Goal: Task Accomplishment & Management: Use online tool/utility

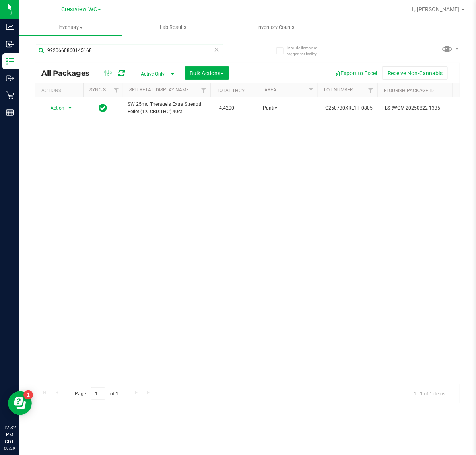
click at [103, 51] on input "9920660860145168" at bounding box center [129, 51] width 188 height 12
type input "9"
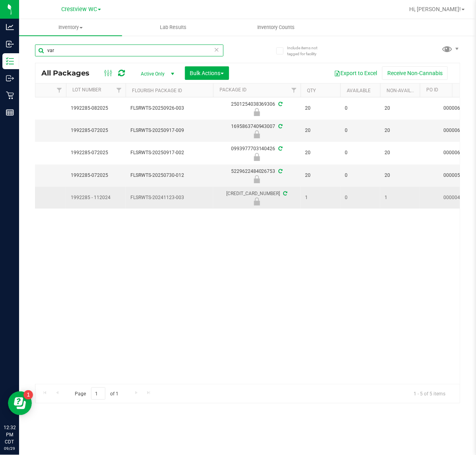
scroll to position [0, 251]
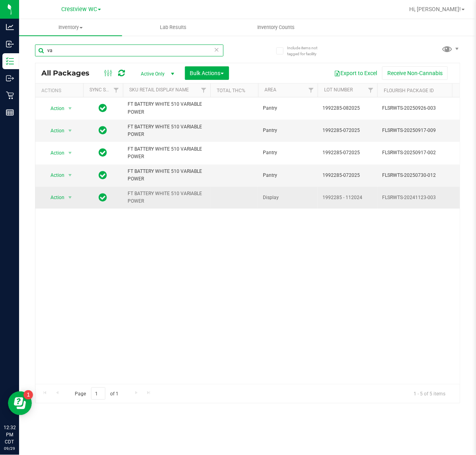
type input "v"
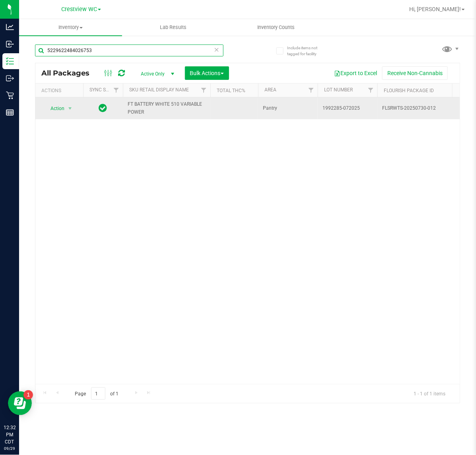
type input "5229622484026753"
click at [55, 110] on span "Action" at bounding box center [53, 108] width 21 height 11
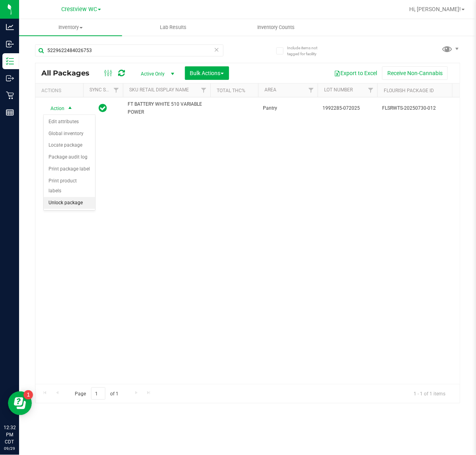
click at [80, 197] on li "Unlock package" at bounding box center [69, 203] width 51 height 12
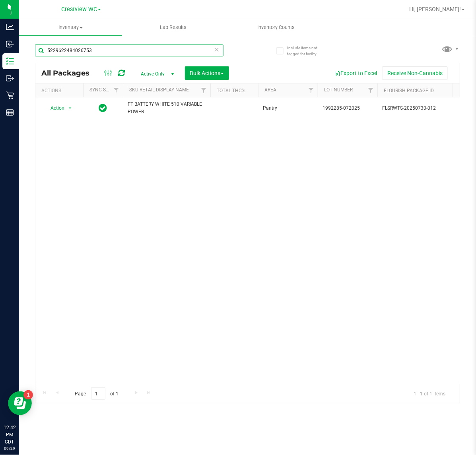
drag, startPoint x: 132, startPoint y: 47, endPoint x: -117, endPoint y: 45, distance: 249.6
click at [0, 45] on html "Analytics Inbound Inventory Outbound Retail Reports 12:42 PM CDT 09/29/2025 09/…" at bounding box center [238, 227] width 476 height 455
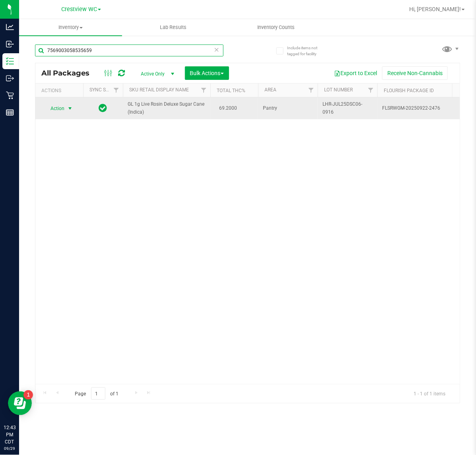
type input "7569003058535659"
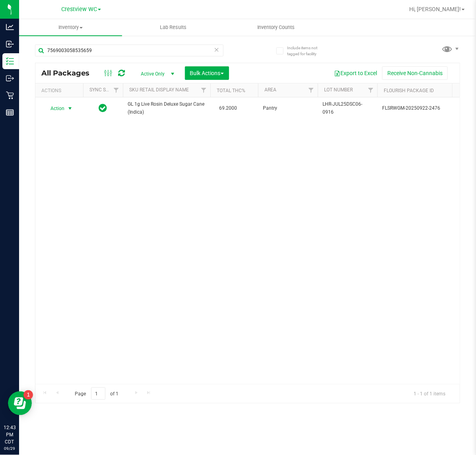
drag, startPoint x: 51, startPoint y: 110, endPoint x: 59, endPoint y: 115, distance: 9.7
click at [52, 110] on span "Action" at bounding box center [53, 108] width 21 height 11
click at [80, 197] on li "Unlock package" at bounding box center [69, 203] width 51 height 12
drag, startPoint x: 96, startPoint y: 50, endPoint x: 23, endPoint y: 54, distance: 73.3
click at [23, 54] on div "Include items not tagged for facility 7569003058535659 All Packages Active Only…" at bounding box center [247, 156] width 457 height 242
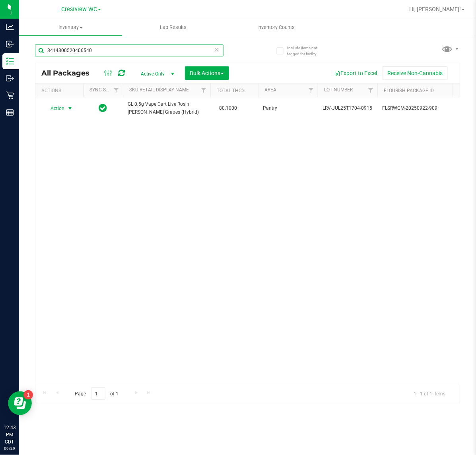
type input "3414300520406540"
click at [68, 108] on span "select" at bounding box center [70, 108] width 6 height 6
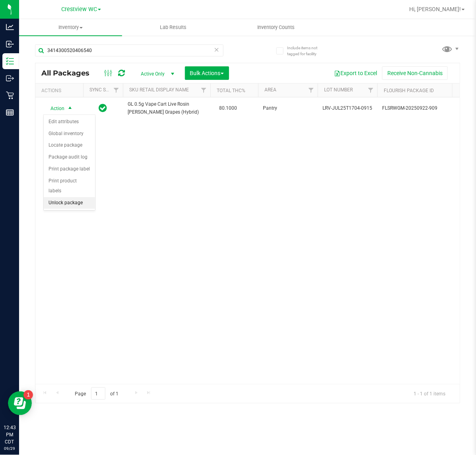
click at [66, 197] on li "Unlock package" at bounding box center [69, 203] width 51 height 12
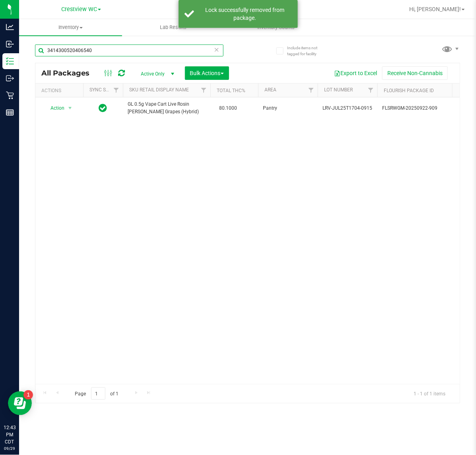
drag, startPoint x: 116, startPoint y: 50, endPoint x: 60, endPoint y: 25, distance: 61.3
click at [0, 42] on html "Analytics Inbound Inventory Outbound Retail Reports 12:43 PM CDT 09/29/2025 09/…" at bounding box center [238, 227] width 476 height 455
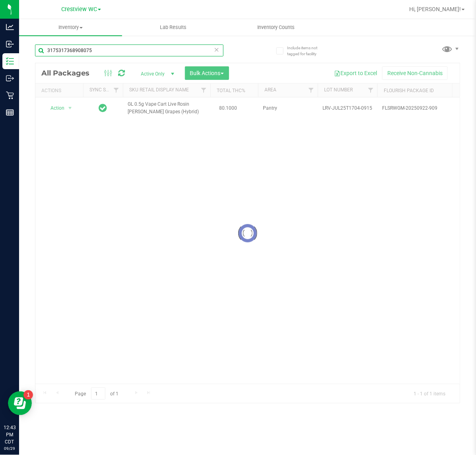
type input "3175317368908075"
click at [54, 105] on div at bounding box center [247, 233] width 424 height 340
click at [60, 108] on div at bounding box center [247, 233] width 424 height 340
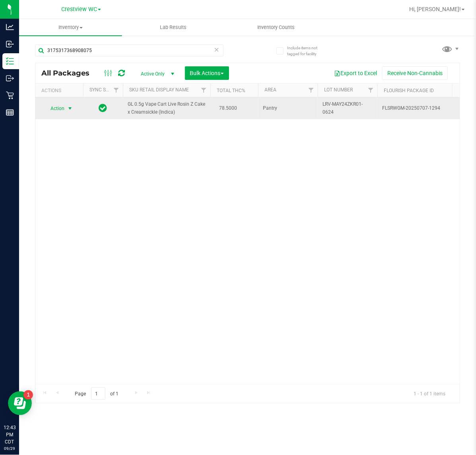
click at [62, 108] on span "Action" at bounding box center [53, 108] width 21 height 11
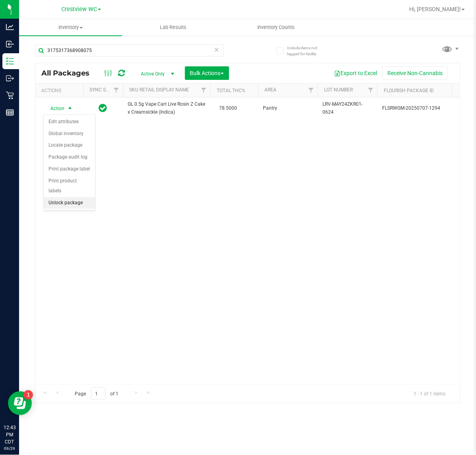
click at [85, 197] on li "Unlock package" at bounding box center [69, 203] width 51 height 12
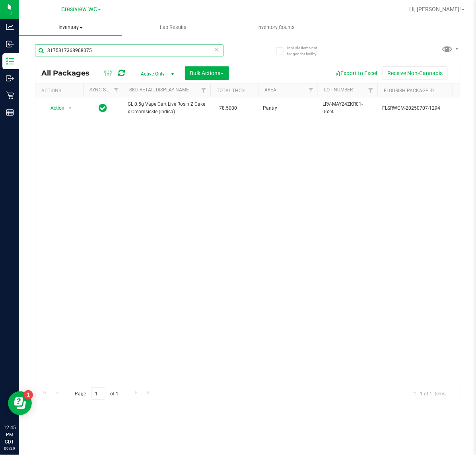
drag, startPoint x: 37, startPoint y: 45, endPoint x: 113, endPoint y: 33, distance: 77.2
click at [0, 33] on html "Analytics Inbound Inventory Outbound Retail Reports 12:45 PM CDT 09/29/2025 09/…" at bounding box center [238, 227] width 476 height 455
type input "6717121383896635"
click at [64, 108] on span "Action" at bounding box center [53, 108] width 21 height 11
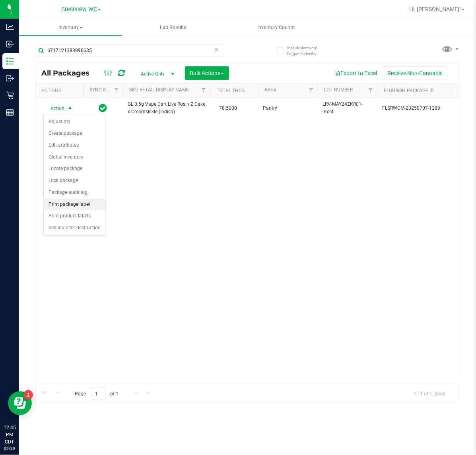
click at [82, 203] on li "Print package label" at bounding box center [75, 205] width 62 height 12
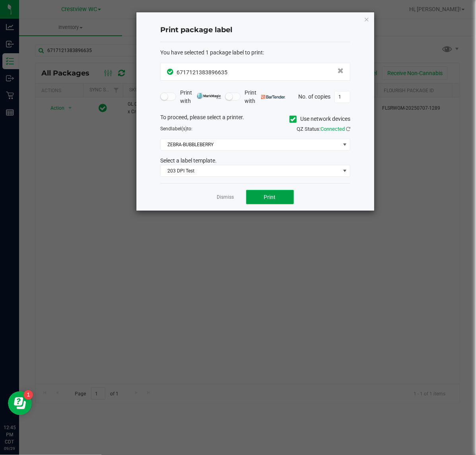
click at [266, 201] on button "Print" at bounding box center [270, 197] width 48 height 14
click at [367, 17] on icon "button" at bounding box center [367, 19] width 6 height 10
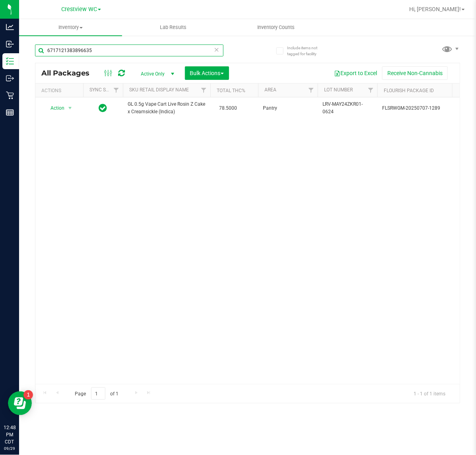
drag, startPoint x: 161, startPoint y: 50, endPoint x: -21, endPoint y: 52, distance: 182.8
click at [0, 52] on html "Analytics Inbound Inventory Outbound Retail Reports 12:48 PM CDT 09/29/2025 09/…" at bounding box center [238, 227] width 476 height 455
type input "6744288943825150"
click at [192, 255] on div "Action Action Adjust qty Create package Edit attributes Global inventory Locate…" at bounding box center [247, 240] width 424 height 287
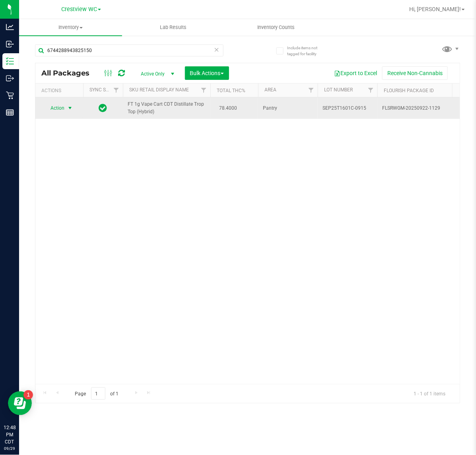
click at [70, 108] on span "select" at bounding box center [70, 108] width 6 height 6
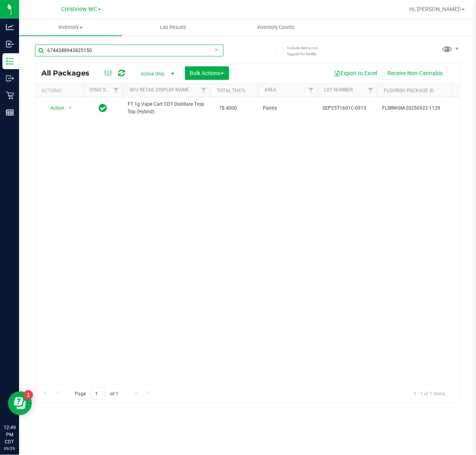
drag, startPoint x: 163, startPoint y: 48, endPoint x: -9, endPoint y: 48, distance: 171.7
click at [0, 48] on html "Analytics Inbound Inventory Outbound Retail Reports 12:49 PM CDT 09/29/2025 09/…" at bounding box center [238, 227] width 476 height 455
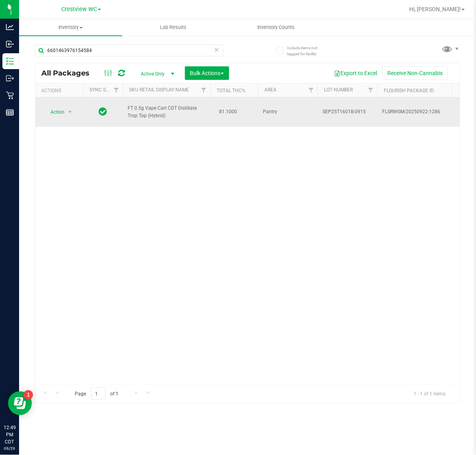
click at [54, 112] on span "Action" at bounding box center [53, 112] width 21 height 11
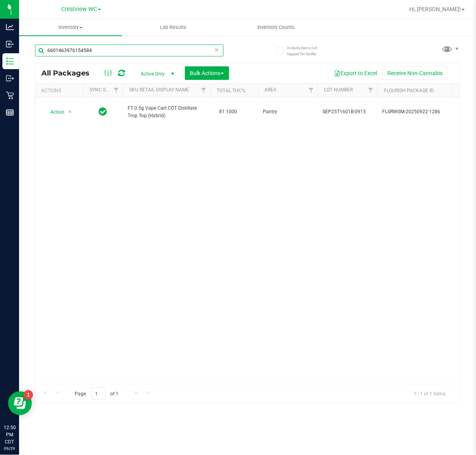
drag, startPoint x: 98, startPoint y: 50, endPoint x: 90, endPoint y: 37, distance: 15.3
click at [58, 42] on div "6601463976154584" at bounding box center [141, 49] width 213 height 25
type input "66010986518422500894"
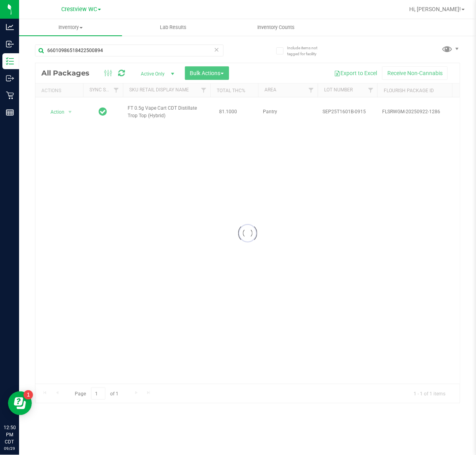
click at [66, 112] on div at bounding box center [247, 233] width 424 height 340
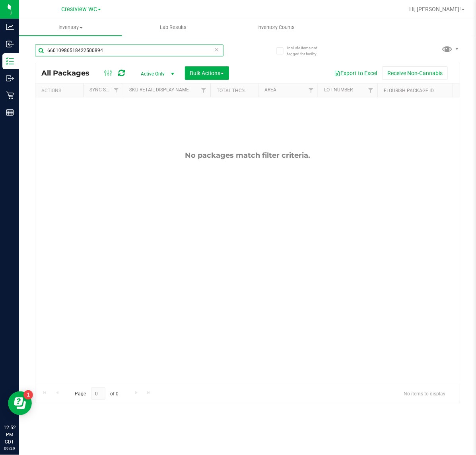
drag, startPoint x: 120, startPoint y: 50, endPoint x: 257, endPoint y: 50, distance: 137.5
click at [40, 50] on input "66010986518422500894" at bounding box center [129, 51] width 188 height 12
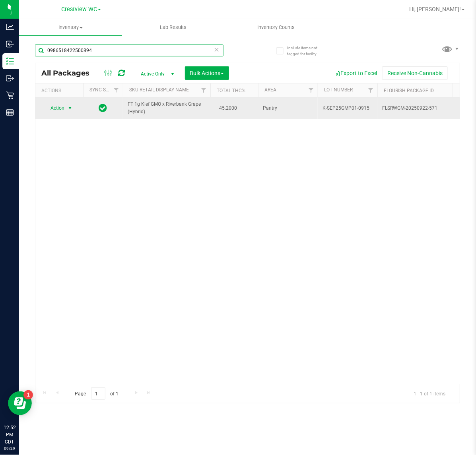
type input "0986518422500894"
click at [62, 107] on span "Action" at bounding box center [53, 108] width 21 height 11
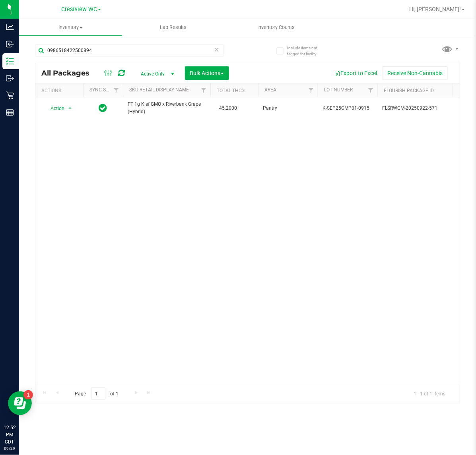
drag, startPoint x: 198, startPoint y: 192, endPoint x: 67, endPoint y: 84, distance: 169.7
click at [188, 185] on div "Action Action Adjust qty Create package Edit attributes Global inventory Locate…" at bounding box center [247, 240] width 424 height 287
drag, startPoint x: 108, startPoint y: 48, endPoint x: 142, endPoint y: 13, distance: 49.5
click at [0, 48] on html "Analytics Inbound Inventory Outbound Retail Reports 12:52 PM CDT 09/29/2025 09/…" at bounding box center [238, 227] width 476 height 455
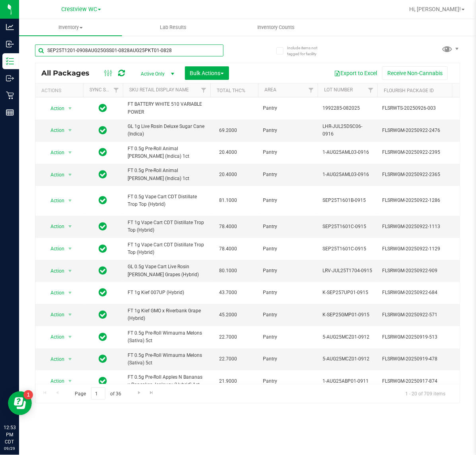
type input "SEP25T1201-0908AUG25GSS01-0828AUG25PKT01-0828"
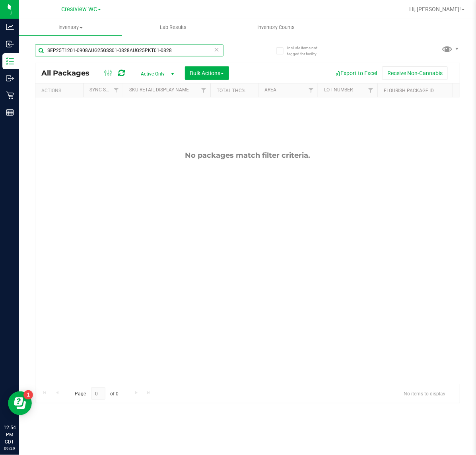
drag, startPoint x: 183, startPoint y: 53, endPoint x: -438, endPoint y: 76, distance: 621.2
click at [0, 76] on html "Analytics Inbound Inventory Outbound Retail Reports 12:54 PM CDT 09/29/2025 09/…" at bounding box center [238, 227] width 476 height 455
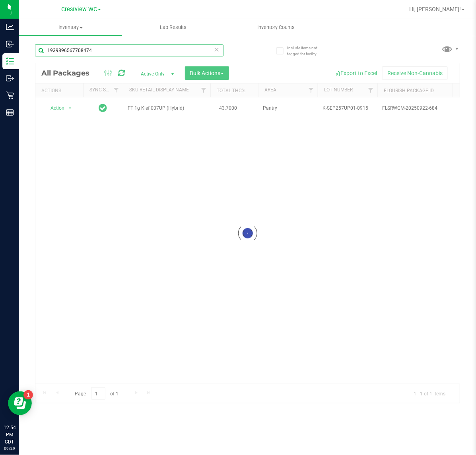
type input "1939896567708474"
click at [66, 106] on div at bounding box center [247, 233] width 424 height 340
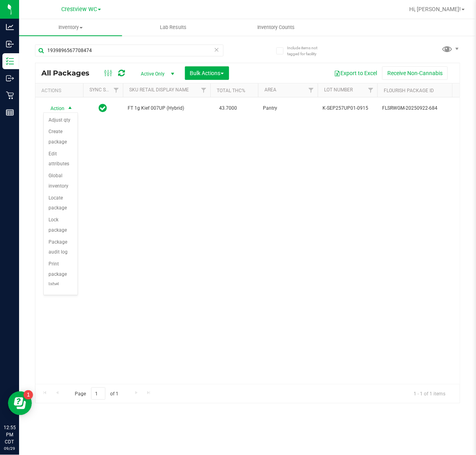
scroll to position [72, 0]
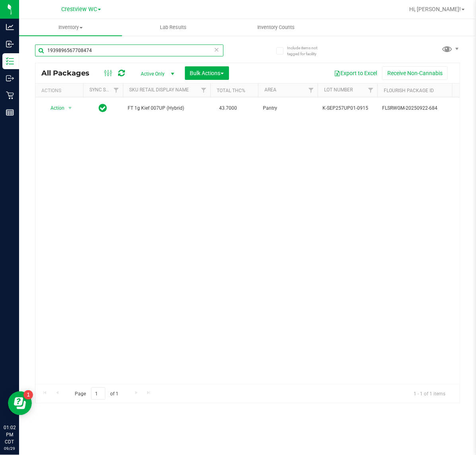
drag, startPoint x: 114, startPoint y: 48, endPoint x: -52, endPoint y: 48, distance: 166.1
click at [0, 48] on html "Analytics Inbound Inventory Outbound Retail Reports 01:02 PM CDT 09/29/2025 09/…" at bounding box center [238, 227] width 476 height 455
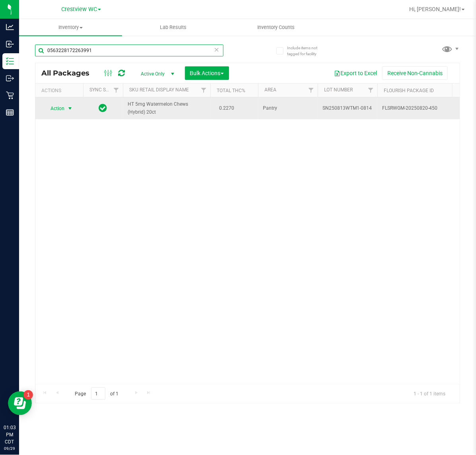
type input "0563228172263991"
click at [70, 108] on span "select" at bounding box center [70, 108] width 6 height 6
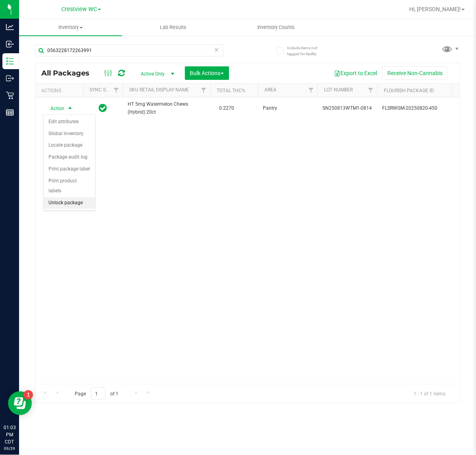
click at [52, 197] on li "Unlock package" at bounding box center [69, 203] width 51 height 12
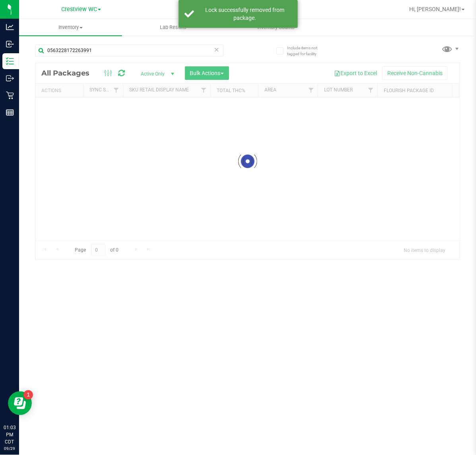
click at [59, 104] on div at bounding box center [247, 161] width 424 height 196
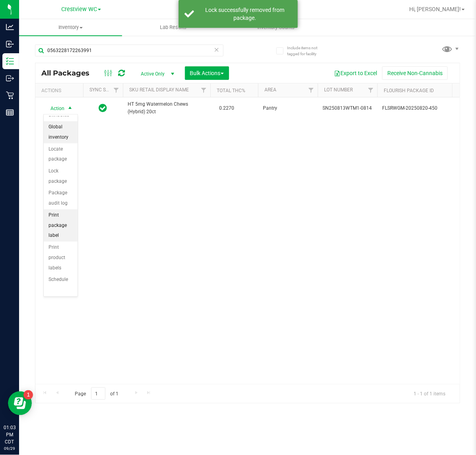
scroll to position [72, 0]
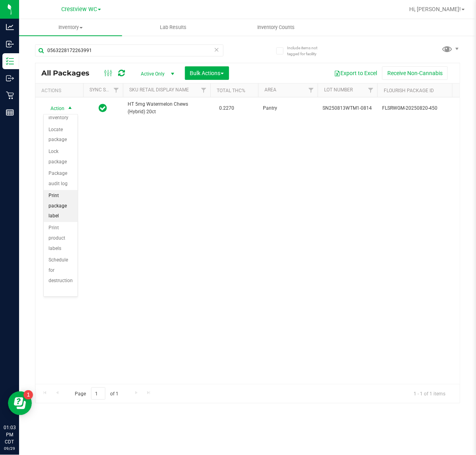
click at [57, 211] on li "Print package label" at bounding box center [61, 206] width 34 height 32
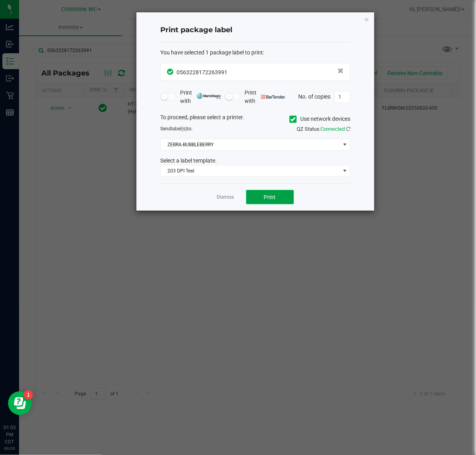
click at [283, 199] on button "Print" at bounding box center [270, 197] width 48 height 14
click at [366, 22] on icon "button" at bounding box center [367, 19] width 6 height 10
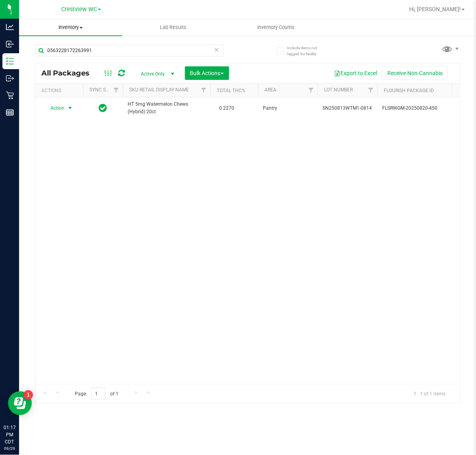
click at [114, 34] on uib-tab-heading "Inventory All packages All inventory Waste log Create inventory" at bounding box center [70, 27] width 103 height 17
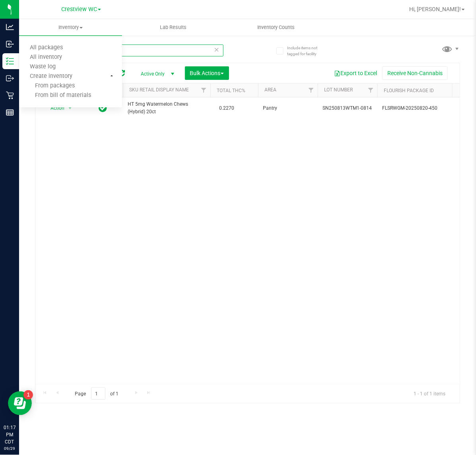
click at [156, 46] on input "0563228172263991" at bounding box center [129, 51] width 188 height 12
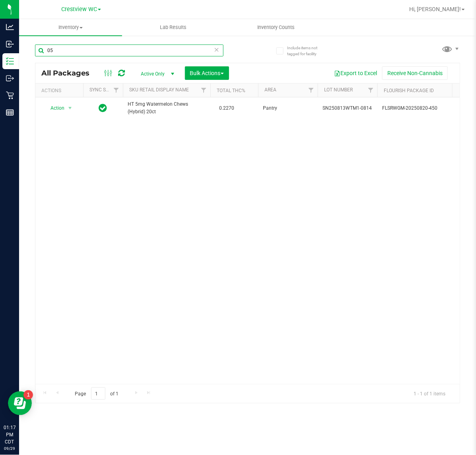
type input "0"
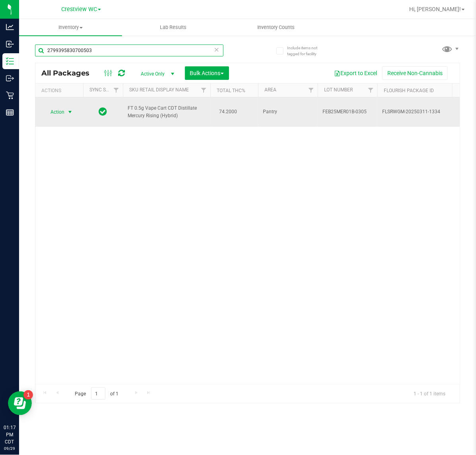
type input "2799395830700503"
click at [65, 112] on span "select" at bounding box center [70, 112] width 10 height 11
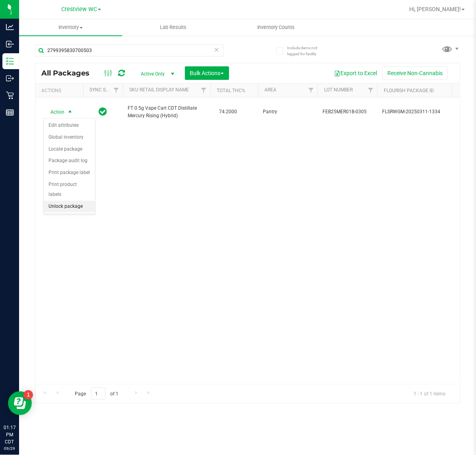
click at [77, 201] on li "Unlock package" at bounding box center [69, 207] width 51 height 12
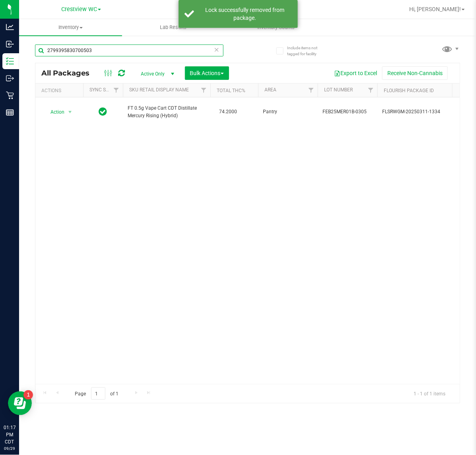
drag, startPoint x: 120, startPoint y: 54, endPoint x: 38, endPoint y: 44, distance: 83.3
click at [22, 60] on div "Include items not tagged for facility 2799395830700503 All Packages Active Only…" at bounding box center [247, 156] width 457 height 242
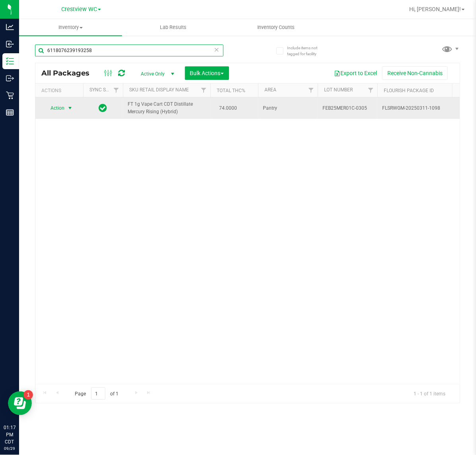
type input "6118076239193258"
click at [71, 111] on span "select" at bounding box center [70, 108] width 6 height 6
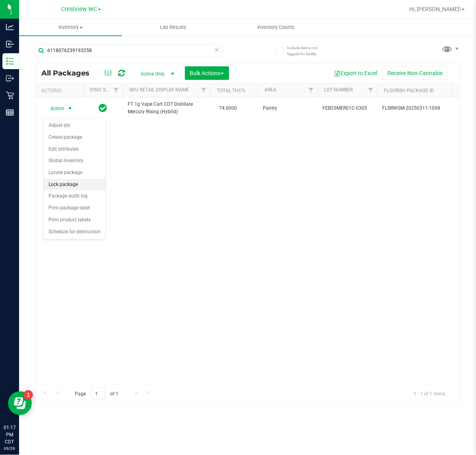
click at [84, 185] on li "Lock package" at bounding box center [75, 185] width 62 height 12
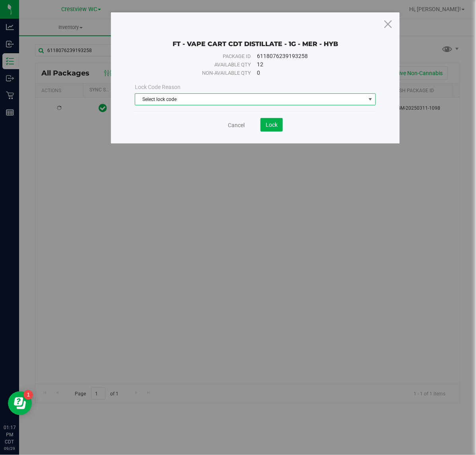
click at [247, 99] on span "Select lock code" at bounding box center [250, 99] width 230 height 11
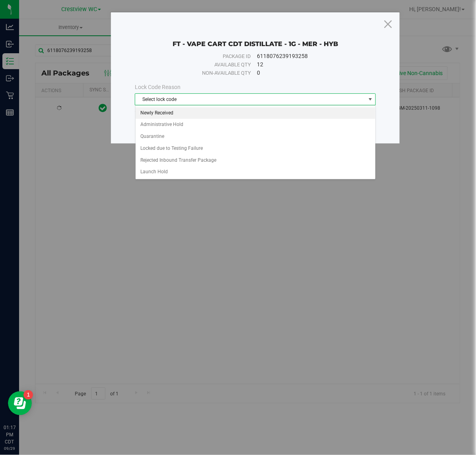
drag, startPoint x: 227, startPoint y: 111, endPoint x: 269, endPoint y: 115, distance: 41.9
click at [229, 111] on li "Newly Received" at bounding box center [256, 113] width 240 height 12
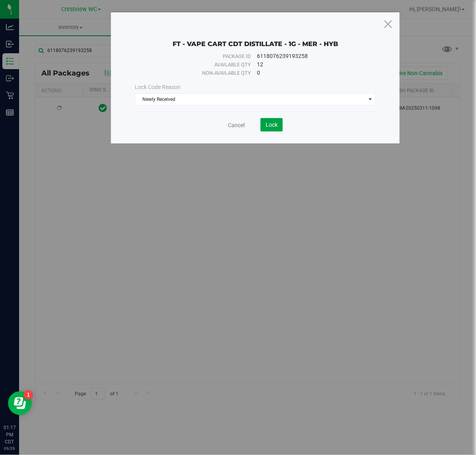
click at [283, 126] on button "Lock" at bounding box center [271, 125] width 22 height 14
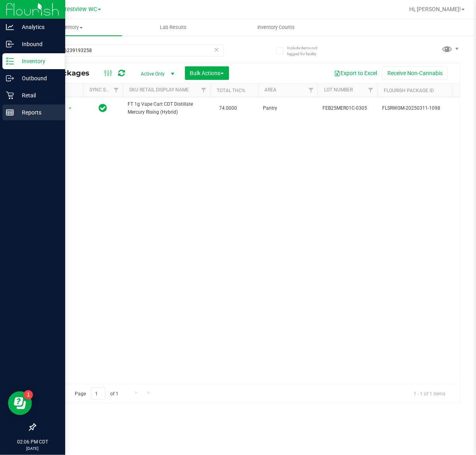
click at [18, 114] on p "Reports" at bounding box center [38, 113] width 48 height 10
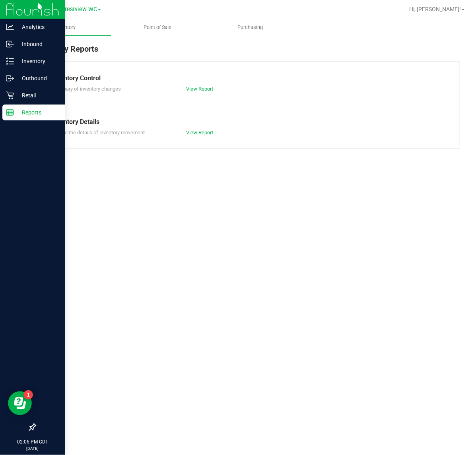
click at [201, 345] on div "Inventory Point of Sale Purchasing Inventory Reports Inventory Control Summary …" at bounding box center [247, 237] width 457 height 436
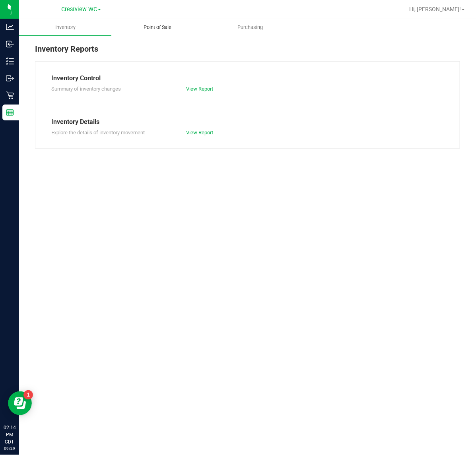
click at [165, 23] on uib-tab-heading "Point of Sale" at bounding box center [157, 27] width 91 height 16
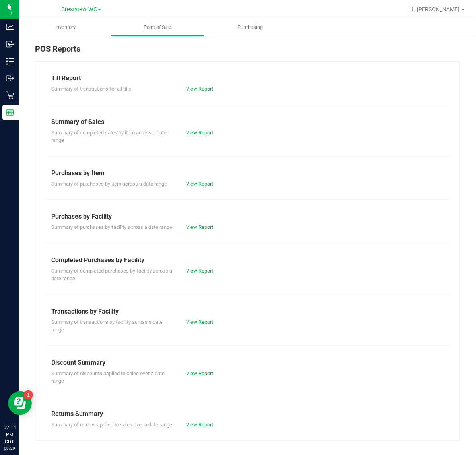
click at [201, 274] on link "View Report" at bounding box center [199, 271] width 27 height 6
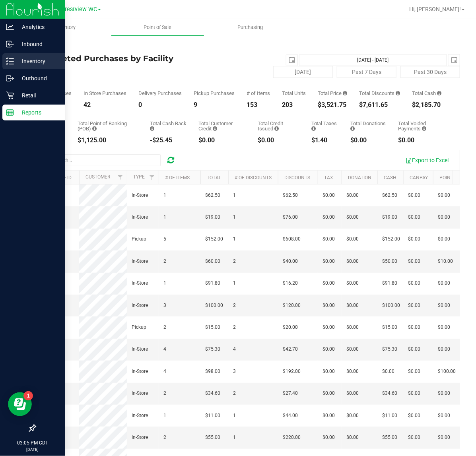
click at [11, 59] on icon at bounding box center [10, 61] width 8 height 8
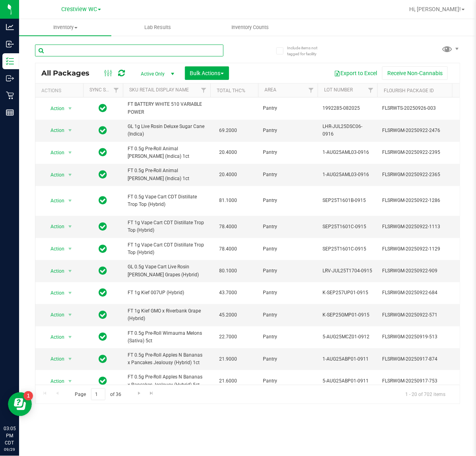
click at [91, 46] on input "text" at bounding box center [129, 51] width 188 height 12
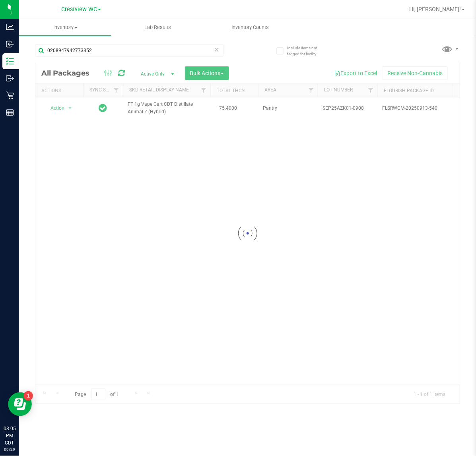
click at [62, 114] on div at bounding box center [247, 233] width 424 height 341
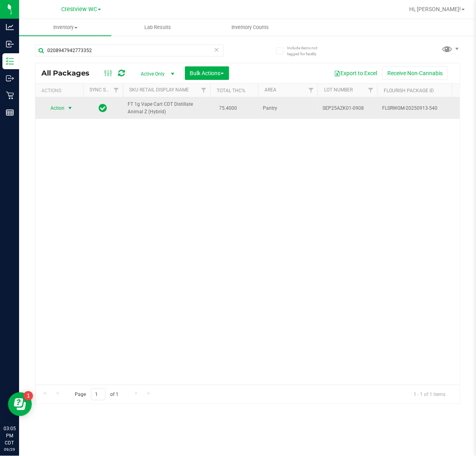
click at [68, 111] on span "select" at bounding box center [70, 108] width 6 height 6
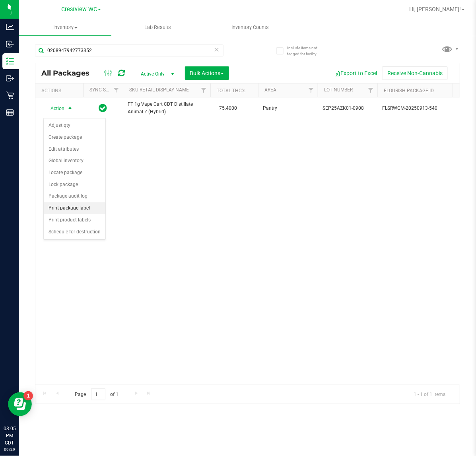
click at [96, 211] on li "Print package label" at bounding box center [75, 208] width 62 height 12
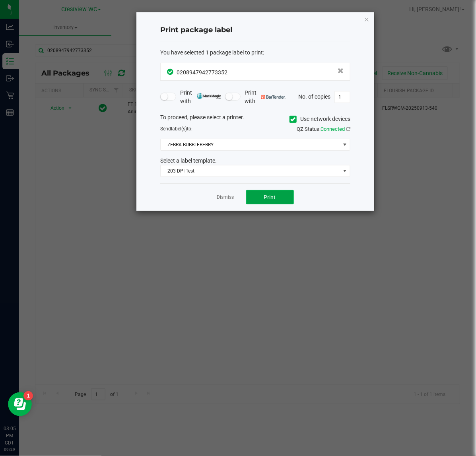
click at [266, 195] on span "Print" at bounding box center [270, 197] width 12 height 6
click at [225, 197] on link "Dismiss" at bounding box center [225, 197] width 17 height 7
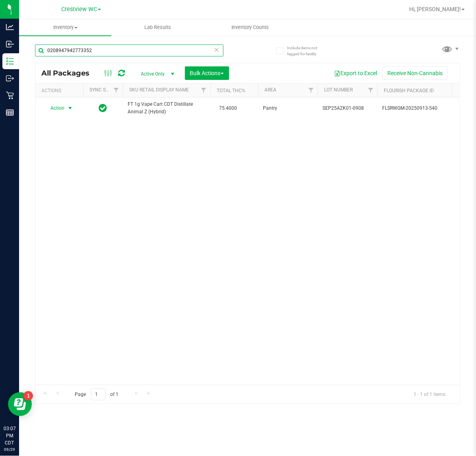
click at [102, 52] on input "0208947942773352" at bounding box center [129, 51] width 188 height 12
type input "7735140884692425"
click at [67, 112] on span "select" at bounding box center [70, 108] width 6 height 6
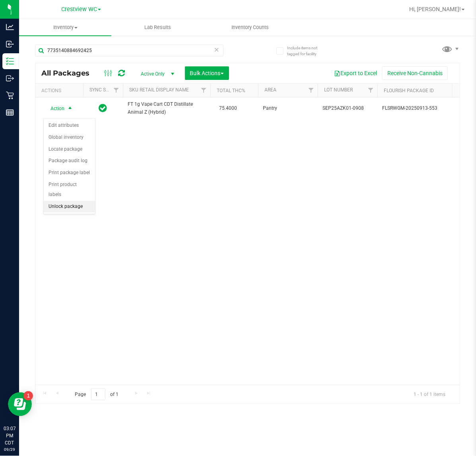
click at [80, 201] on li "Unlock package" at bounding box center [69, 207] width 51 height 12
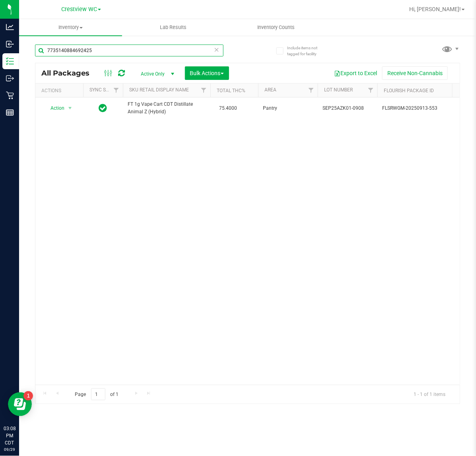
click at [96, 50] on input "7735140884692425" at bounding box center [129, 51] width 188 height 12
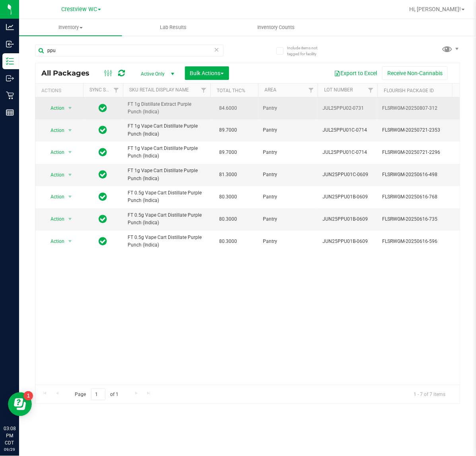
click at [146, 103] on span "FT 1g Distillate Extract Purple Punch (Indica)" at bounding box center [167, 108] width 78 height 15
copy td "FT 1g Distillate Extract Purple Punch (Indica)"
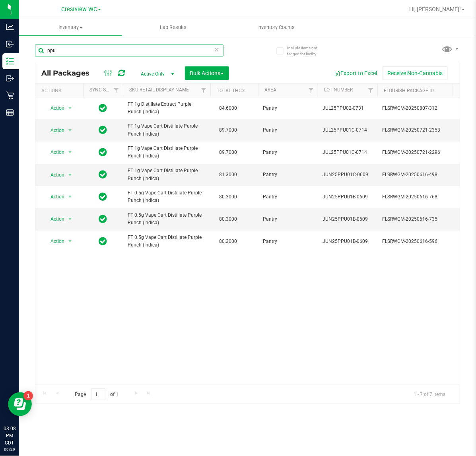
click at [104, 45] on input "ppu" at bounding box center [129, 51] width 188 height 12
paste input "FT 1g Distillate Extract Purple Punch (Indica)"
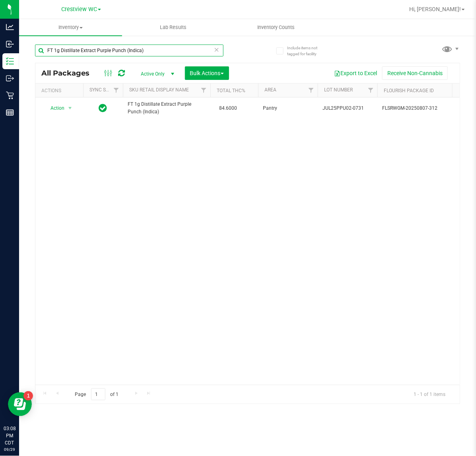
click at [169, 55] on input "FT 1g Distillate Extract Purple Punch (Indica)" at bounding box center [129, 51] width 188 height 12
click at [169, 54] on input "FT 1g Distillate Extract Purple Punch (Indica)" at bounding box center [129, 51] width 188 height 12
type input "3647348850510271"
click at [68, 107] on span "select" at bounding box center [70, 108] width 6 height 6
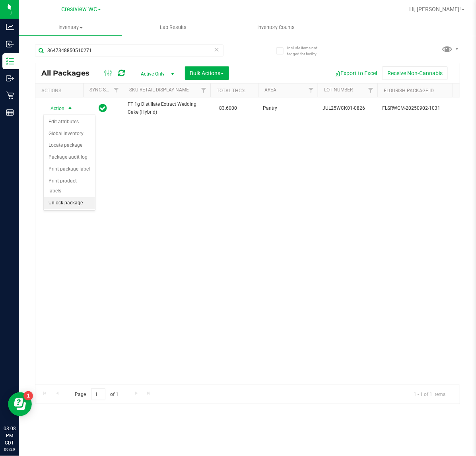
click at [81, 197] on li "Unlock package" at bounding box center [69, 203] width 51 height 12
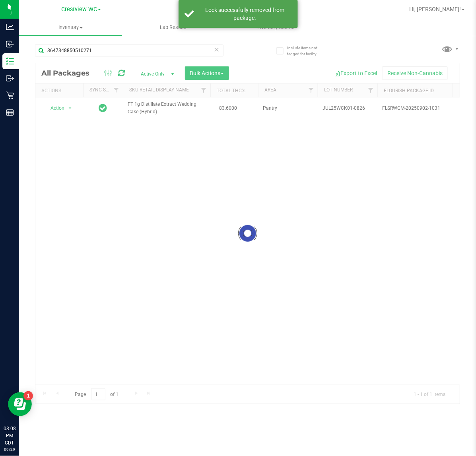
click at [58, 107] on div at bounding box center [247, 233] width 424 height 341
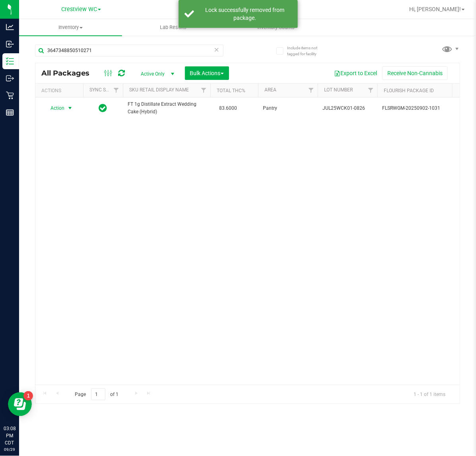
click at [60, 108] on span "Action" at bounding box center [53, 108] width 21 height 11
click at [72, 207] on li "Print package label" at bounding box center [75, 205] width 62 height 12
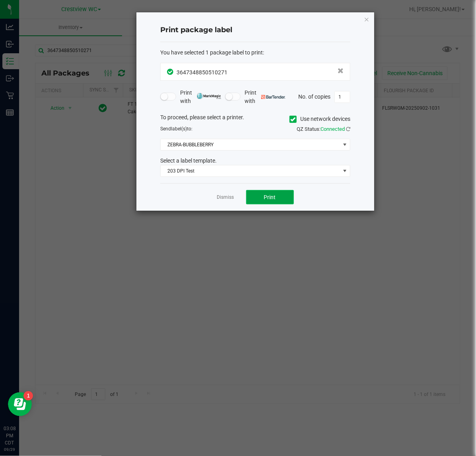
click at [255, 190] on div "Dismiss Print" at bounding box center [255, 196] width 190 height 27
click at [259, 193] on button "Print" at bounding box center [270, 197] width 48 height 14
click at [225, 197] on link "Dismiss" at bounding box center [225, 197] width 17 height 7
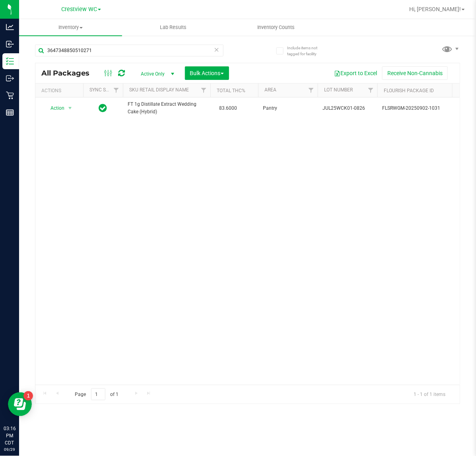
click at [132, 41] on div "3647348850510271" at bounding box center [141, 49] width 213 height 25
click at [127, 54] on input "3647348850510271" at bounding box center [129, 51] width 188 height 12
drag, startPoint x: 127, startPoint y: 54, endPoint x: 124, endPoint y: 44, distance: 10.8
click at [127, 54] on input "3647348850510271" at bounding box center [129, 51] width 188 height 12
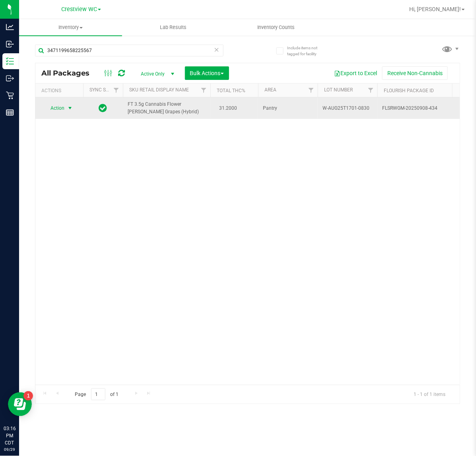
click at [58, 110] on span "Action" at bounding box center [53, 108] width 21 height 11
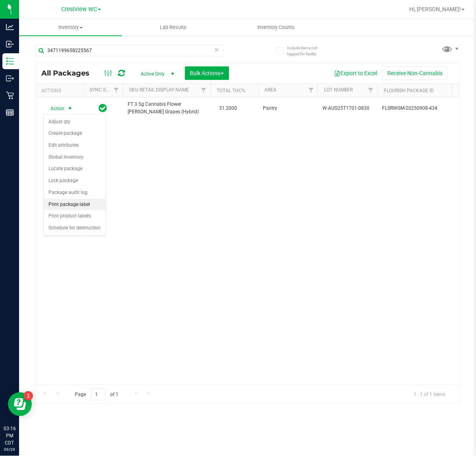
click at [74, 205] on li "Print package label" at bounding box center [75, 205] width 62 height 12
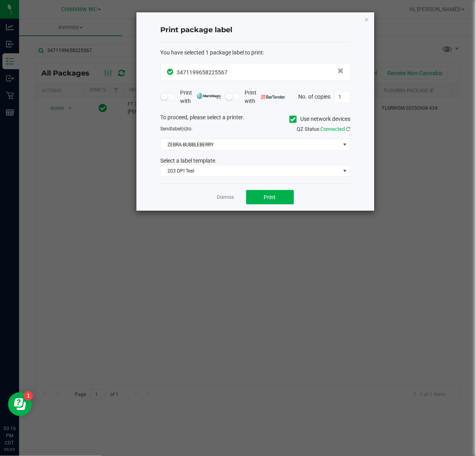
drag, startPoint x: 300, startPoint y: 203, endPoint x: 285, endPoint y: 206, distance: 15.4
click at [298, 203] on div "Dismiss Print" at bounding box center [255, 196] width 190 height 27
drag, startPoint x: 283, startPoint y: 205, endPoint x: 281, endPoint y: 202, distance: 4.1
click at [283, 205] on div "Dismiss Print" at bounding box center [255, 196] width 190 height 27
click at [274, 203] on button "Print" at bounding box center [270, 197] width 48 height 14
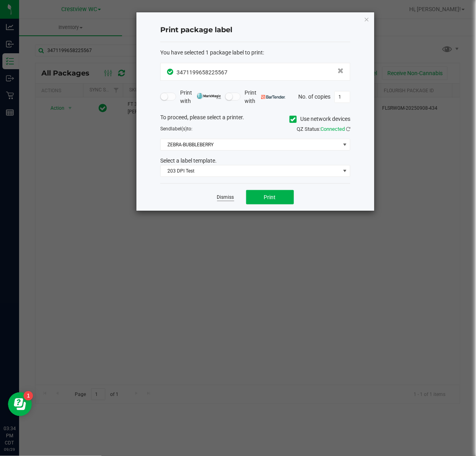
click at [222, 199] on link "Dismiss" at bounding box center [225, 197] width 17 height 7
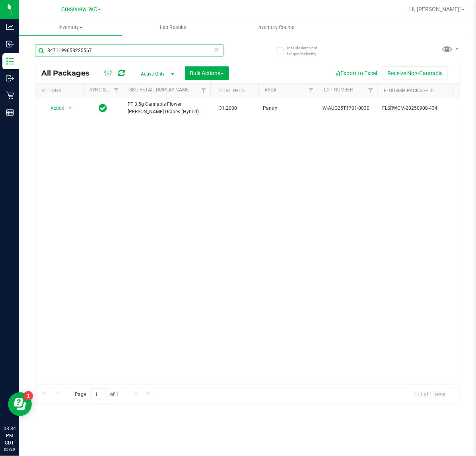
click at [102, 46] on input "3471199658225567" at bounding box center [129, 51] width 188 height 12
click at [98, 48] on input "3471199658225567" at bounding box center [129, 51] width 188 height 12
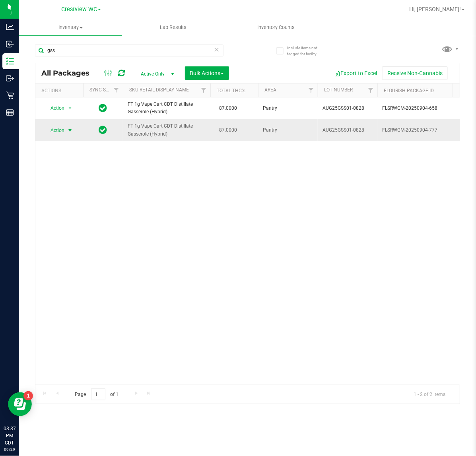
click at [70, 130] on span "select" at bounding box center [70, 130] width 6 height 6
click at [84, 227] on li "Print package label" at bounding box center [75, 227] width 62 height 12
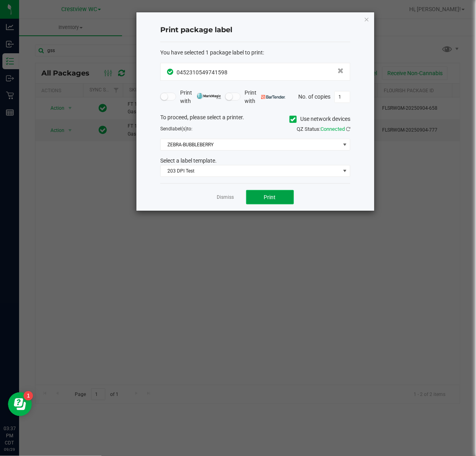
click at [281, 197] on button "Print" at bounding box center [270, 197] width 48 height 14
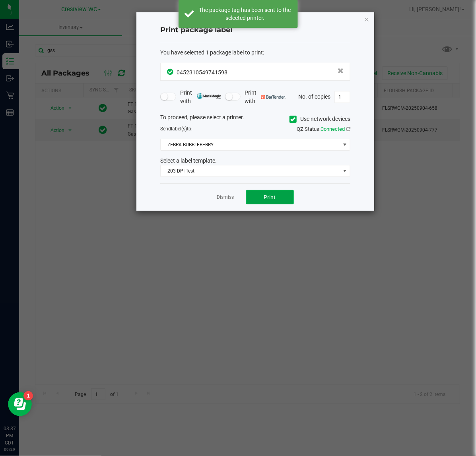
click at [275, 201] on button "Print" at bounding box center [270, 197] width 48 height 14
click at [274, 198] on span "Print" at bounding box center [270, 197] width 12 height 6
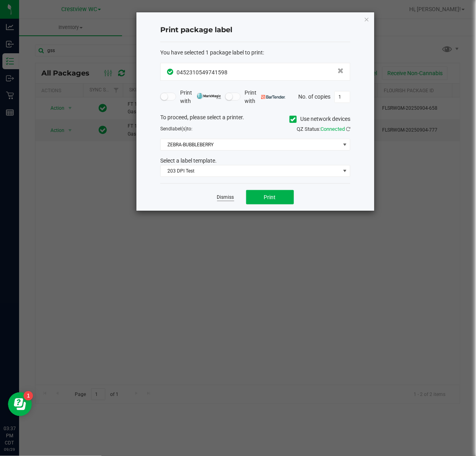
click at [231, 201] on link "Dismiss" at bounding box center [225, 197] width 17 height 7
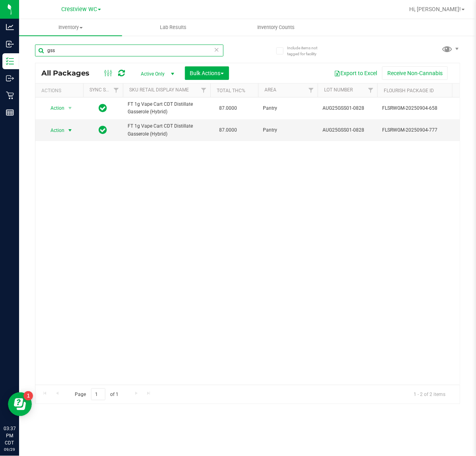
click at [119, 50] on input "gss" at bounding box center [129, 51] width 188 height 12
click at [116, 52] on input "gss" at bounding box center [129, 51] width 188 height 12
click at [114, 52] on input "gss" at bounding box center [129, 51] width 188 height 12
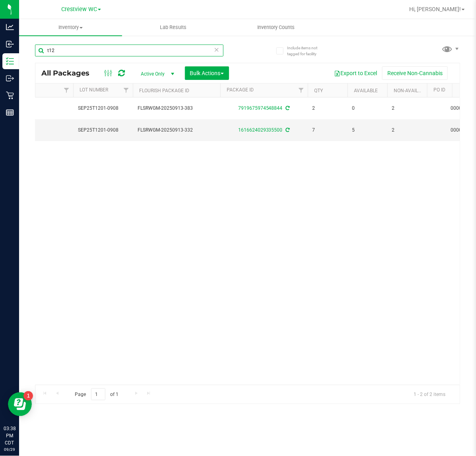
scroll to position [0, 237]
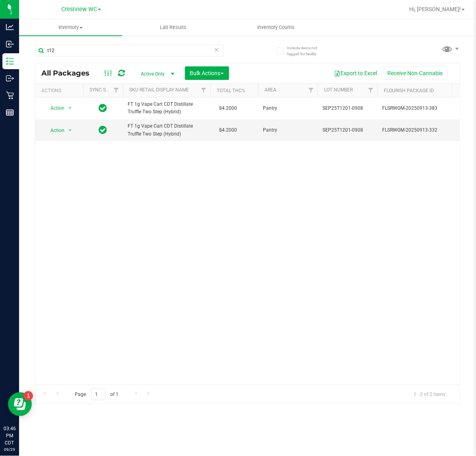
click at [141, 58] on div "t12" at bounding box center [129, 54] width 188 height 18
click at [140, 52] on input "t12" at bounding box center [129, 51] width 188 height 12
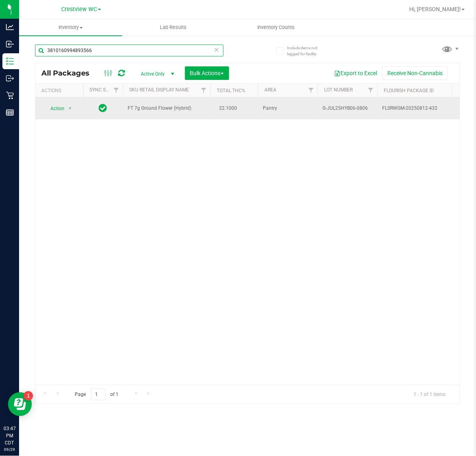
type input "3810160994893566"
click at [63, 106] on span "Action" at bounding box center [53, 108] width 21 height 11
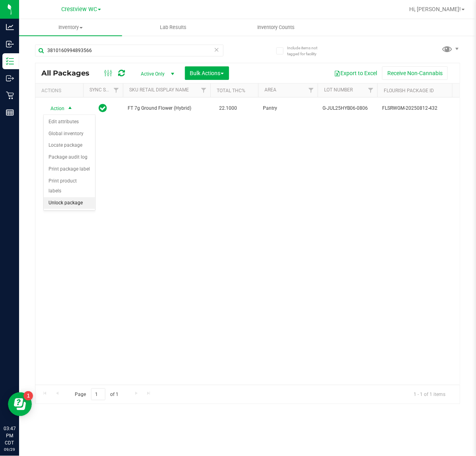
click at [62, 197] on li "Unlock package" at bounding box center [69, 203] width 51 height 12
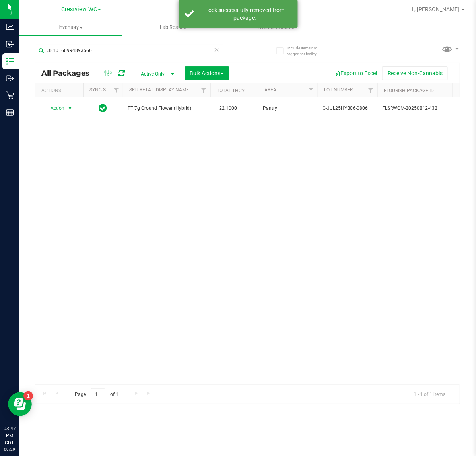
click at [68, 109] on span "select" at bounding box center [70, 108] width 6 height 6
click at [84, 205] on li "Print package label" at bounding box center [75, 205] width 62 height 12
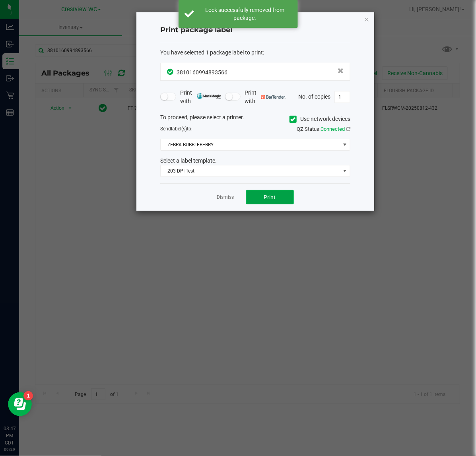
click at [284, 194] on button "Print" at bounding box center [270, 197] width 48 height 14
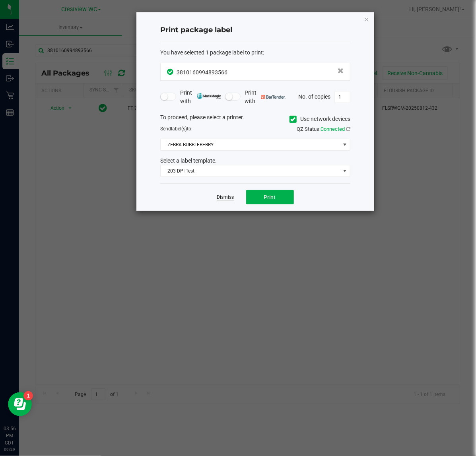
click at [225, 201] on link "Dismiss" at bounding box center [225, 197] width 17 height 7
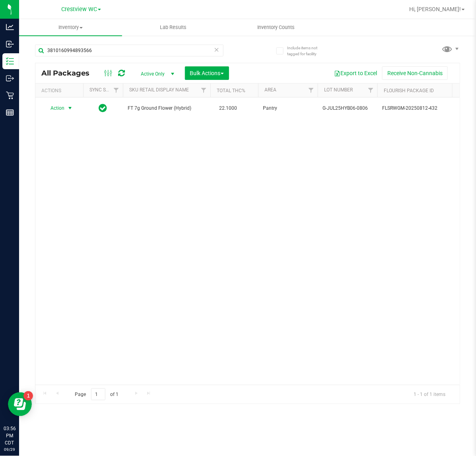
click at [219, 54] on span at bounding box center [217, 50] width 6 height 10
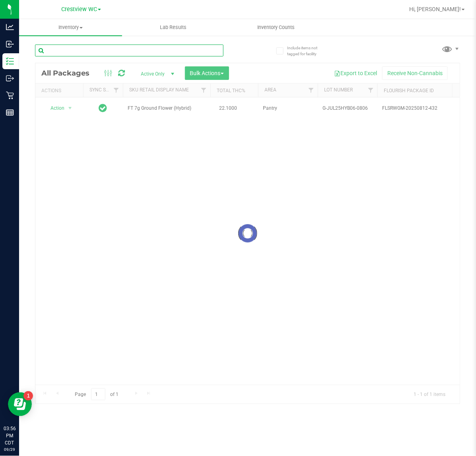
click at [200, 50] on input "text" at bounding box center [129, 51] width 188 height 12
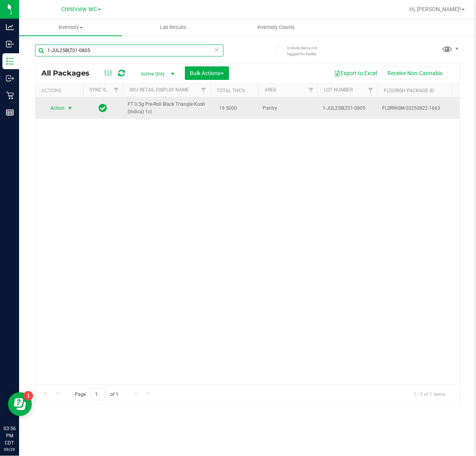
type input "1-JUL25BLT01-0805"
click at [68, 108] on span "select" at bounding box center [70, 108] width 6 height 6
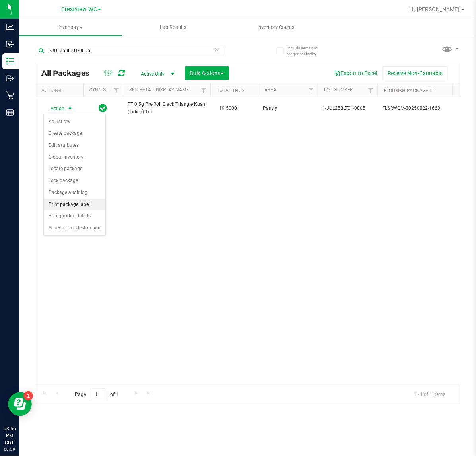
click at [80, 204] on li "Print package label" at bounding box center [75, 205] width 62 height 12
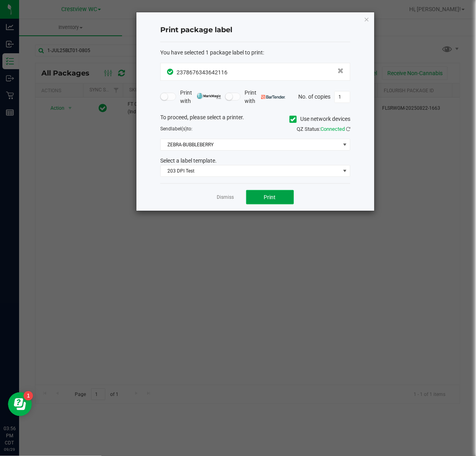
click at [275, 193] on button "Print" at bounding box center [270, 197] width 48 height 14
click at [224, 198] on link "Dismiss" at bounding box center [225, 197] width 17 height 7
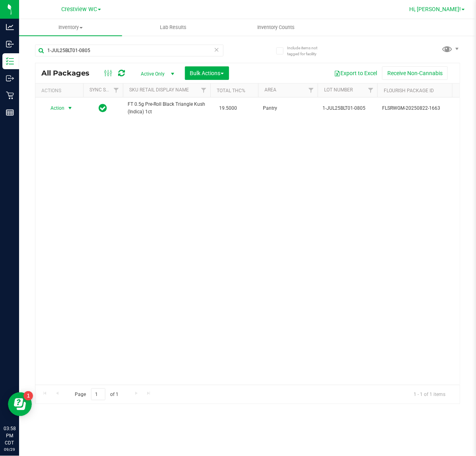
click at [455, 7] on span "Hi, [PERSON_NAME]!" at bounding box center [435, 9] width 52 height 6
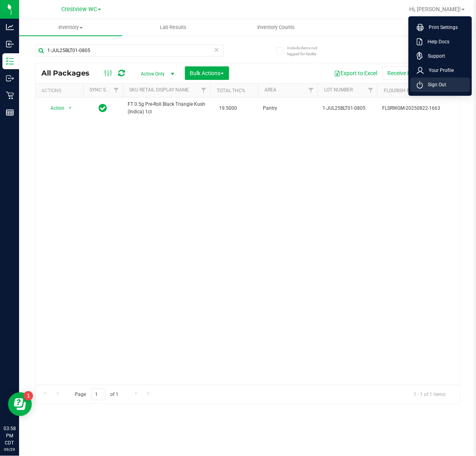
click at [438, 83] on span "Sign Out" at bounding box center [434, 85] width 23 height 8
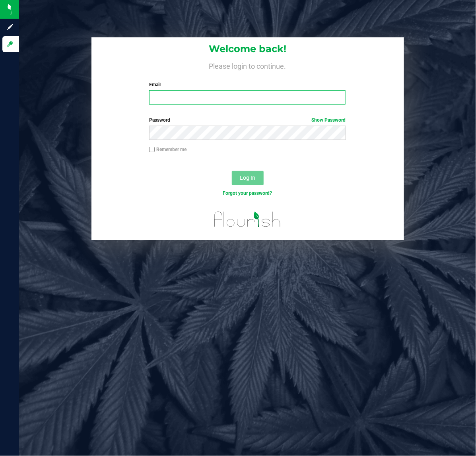
click at [223, 94] on input "Email" at bounding box center [247, 97] width 196 height 14
type input "[EMAIL_ADDRESS][DOMAIN_NAME]"
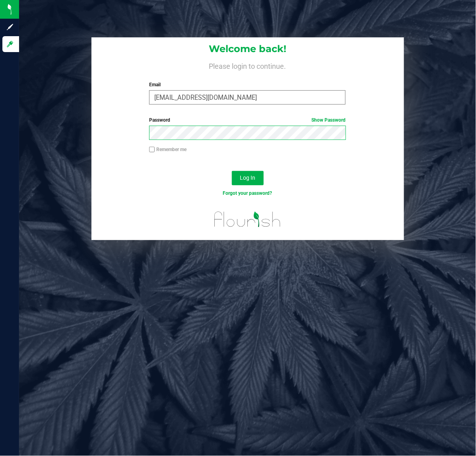
click at [232, 171] on button "Log In" at bounding box center [248, 178] width 32 height 14
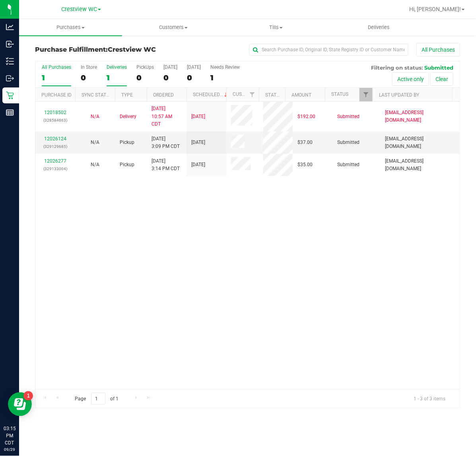
click at [116, 72] on label "Deliveries 1" at bounding box center [117, 75] width 20 height 22
click at [0, 0] on input "Deliveries 1" at bounding box center [0, 0] width 0 height 0
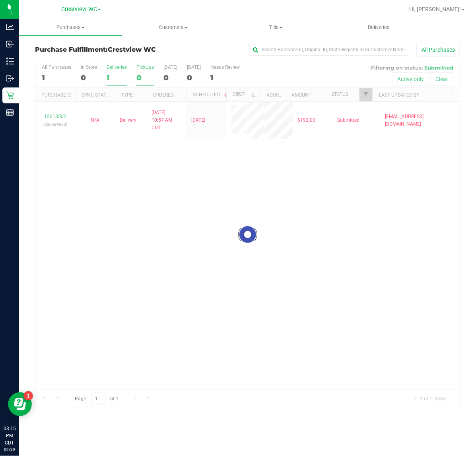
click at [144, 79] on div "0" at bounding box center [144, 77] width 17 height 9
click at [0, 0] on input "PickUps 0" at bounding box center [0, 0] width 0 height 0
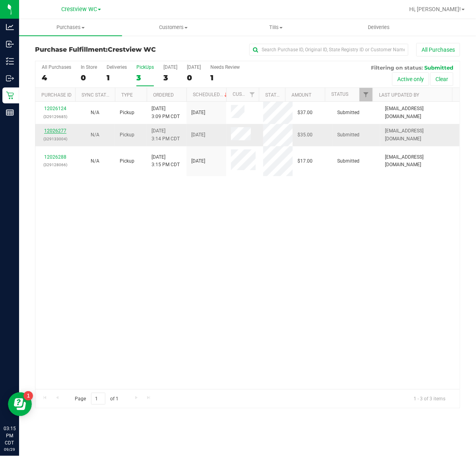
click at [60, 130] on link "12026277" at bounding box center [55, 131] width 22 height 6
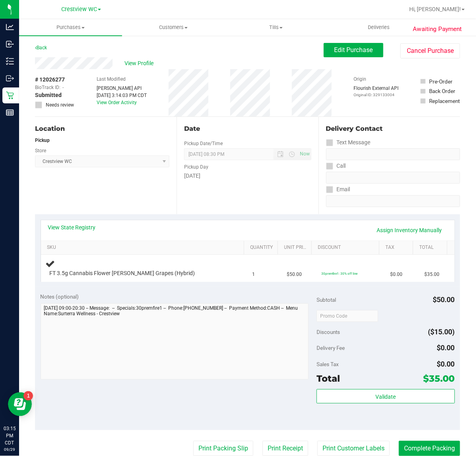
click at [120, 196] on div "Location Pickup Store Crestview WC Select Store Bonita Springs WC Boynton Beach…" at bounding box center [105, 165] width 141 height 97
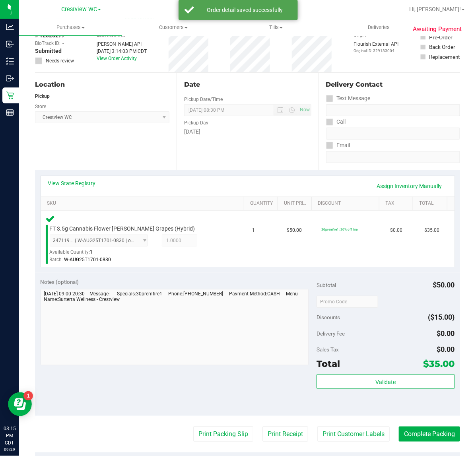
scroll to position [99, 0]
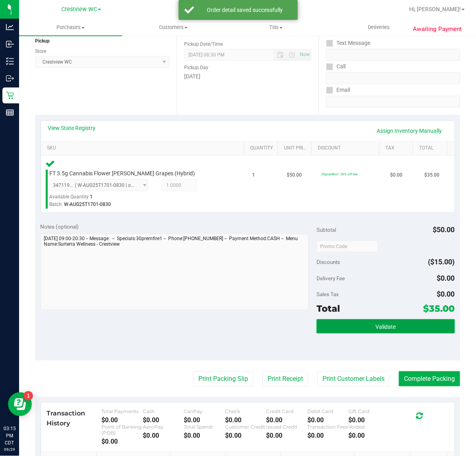
click at [366, 328] on button "Validate" at bounding box center [385, 326] width 138 height 14
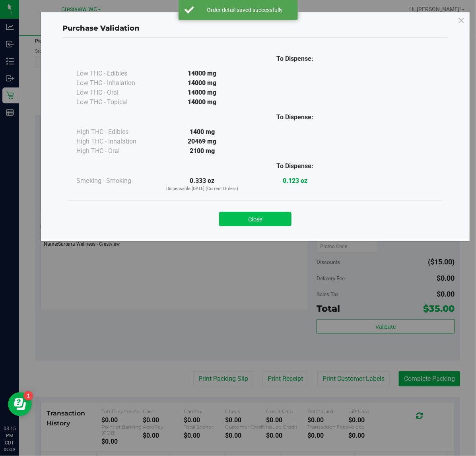
click at [269, 214] on button "Close" at bounding box center [255, 219] width 72 height 14
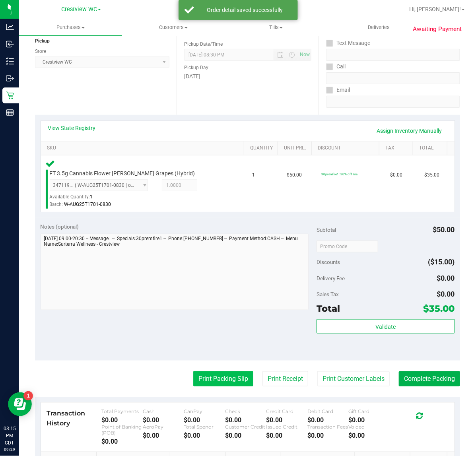
click at [210, 372] on button "Print Packing Slip" at bounding box center [223, 378] width 60 height 15
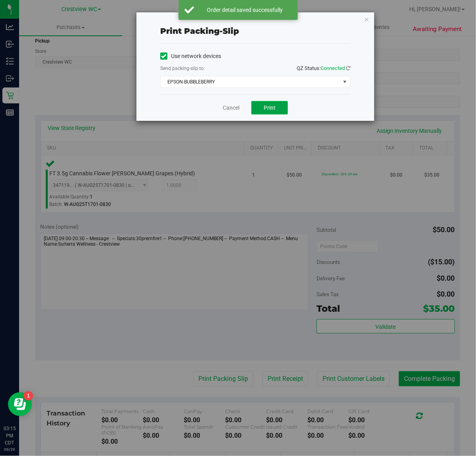
click at [267, 106] on span "Print" at bounding box center [269, 108] width 12 height 6
click at [225, 110] on link "Cancel" at bounding box center [231, 108] width 17 height 8
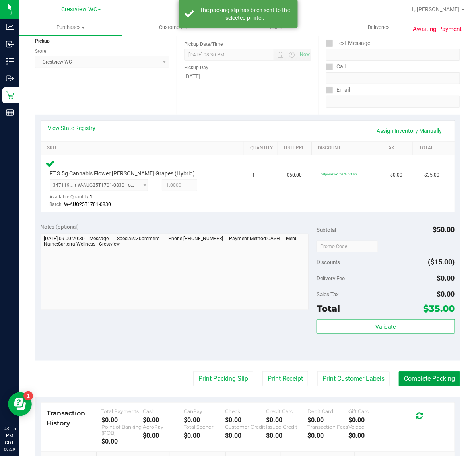
click at [420, 382] on button "Complete Packing" at bounding box center [429, 378] width 61 height 15
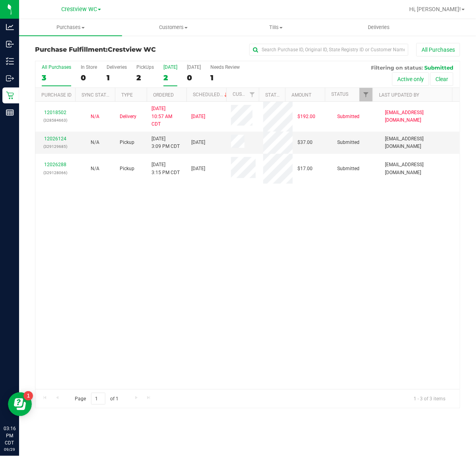
drag, startPoint x: 141, startPoint y: 78, endPoint x: 163, endPoint y: 76, distance: 21.6
click at [141, 77] on div "2" at bounding box center [144, 77] width 17 height 9
click at [0, 0] on input "PickUps 2" at bounding box center [0, 0] width 0 height 0
